Goal: Information Seeking & Learning: Learn about a topic

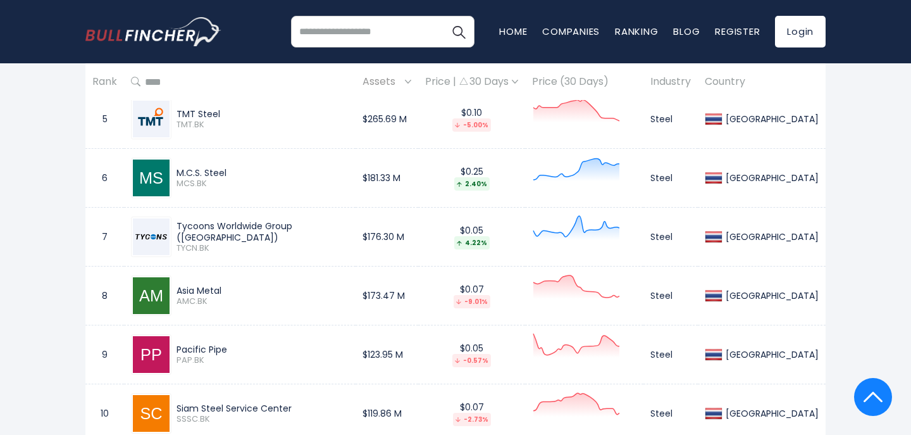
scroll to position [868, 0]
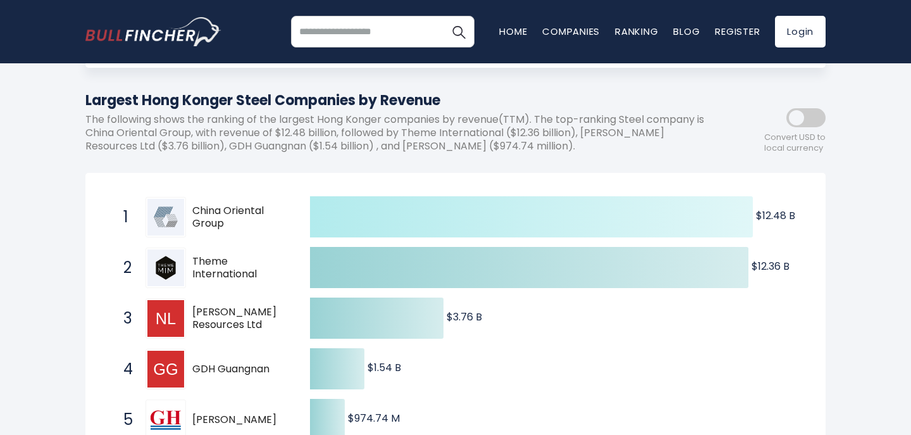
scroll to position [137, 0]
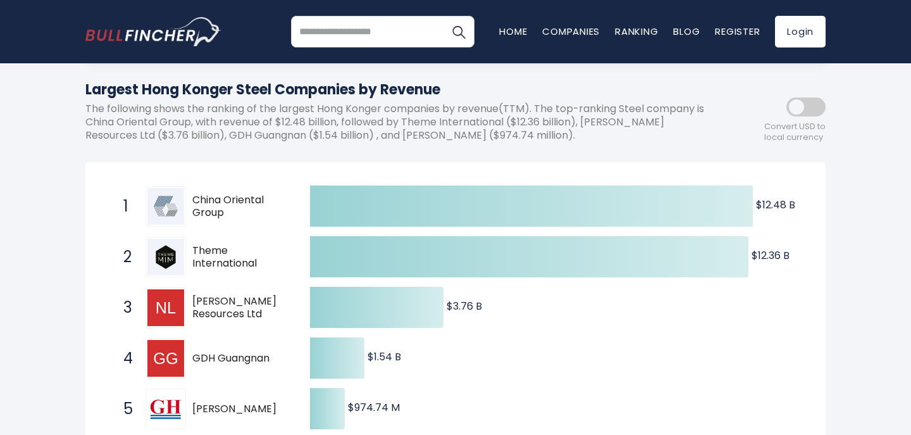
drag, startPoint x: 262, startPoint y: 262, endPoint x: 189, endPoint y: 246, distance: 75.2
click at [189, 246] on div "2 Theme International [DOMAIN_NAME]" at bounding box center [202, 257] width 171 height 41
click at [207, 262] on span "Theme International" at bounding box center [240, 257] width 96 height 27
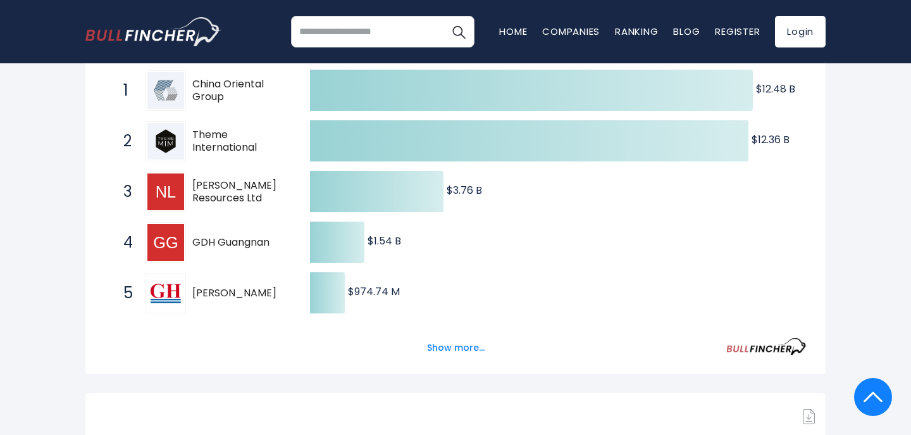
scroll to position [246, 0]
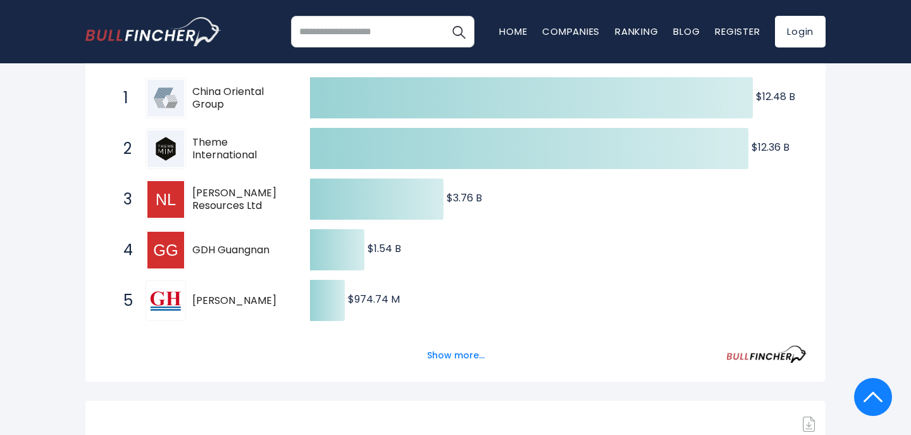
drag, startPoint x: 273, startPoint y: 253, endPoint x: 192, endPoint y: 247, distance: 81.2
click at [192, 247] on span "GDH Guangnan" at bounding box center [240, 250] width 96 height 13
drag, startPoint x: 192, startPoint y: 247, endPoint x: 271, endPoint y: 244, distance: 79.2
click at [271, 245] on span "GDH Guangnan" at bounding box center [240, 250] width 96 height 13
